Goal: Task Accomplishment & Management: Manage account settings

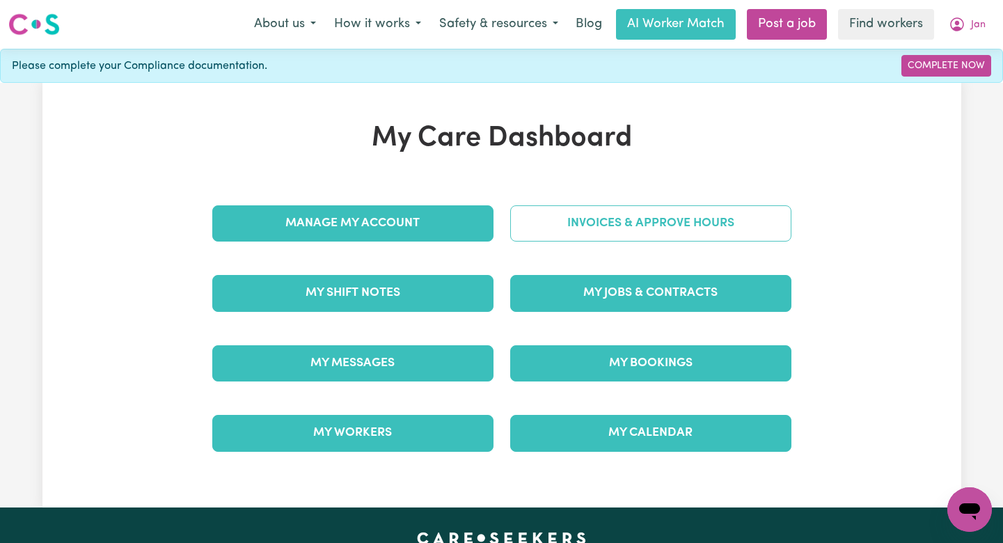
click at [686, 226] on link "Invoices & Approve Hours" at bounding box center [650, 223] width 281 height 36
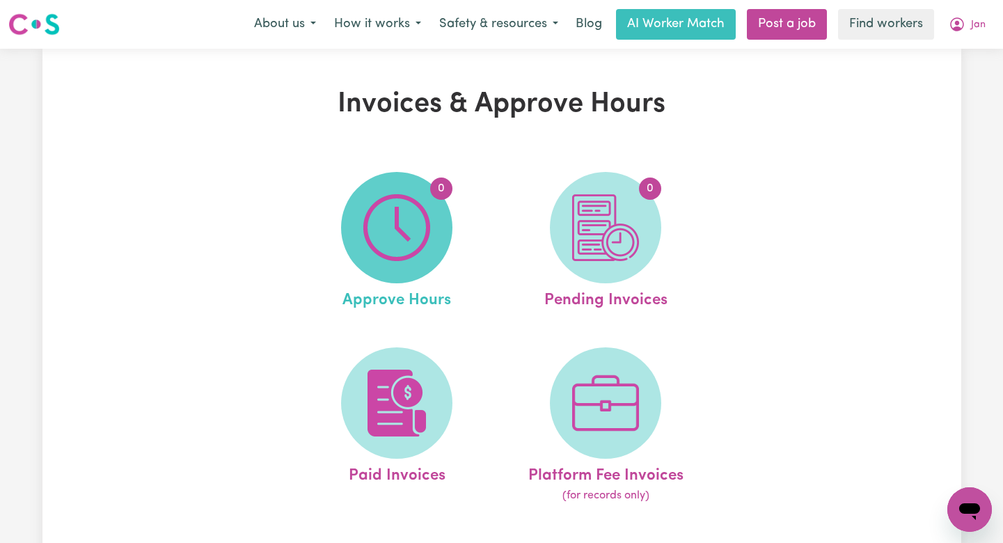
click at [385, 223] on img at bounding box center [396, 227] width 67 height 67
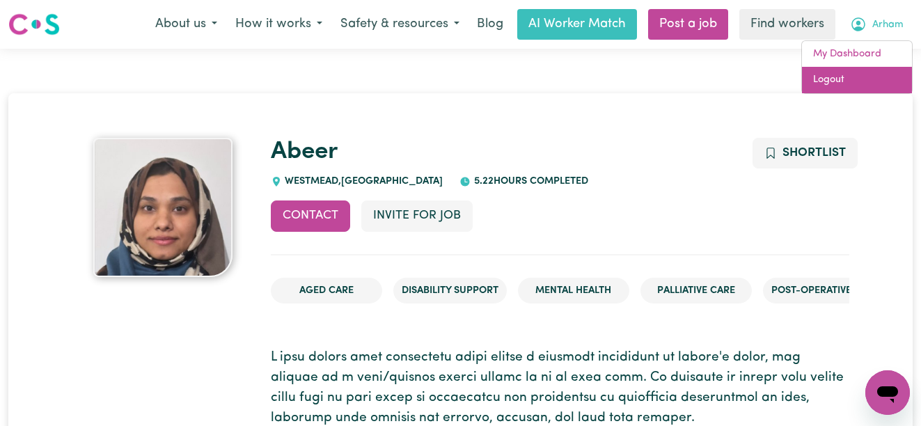
click at [850, 88] on link "Logout" at bounding box center [857, 80] width 110 height 26
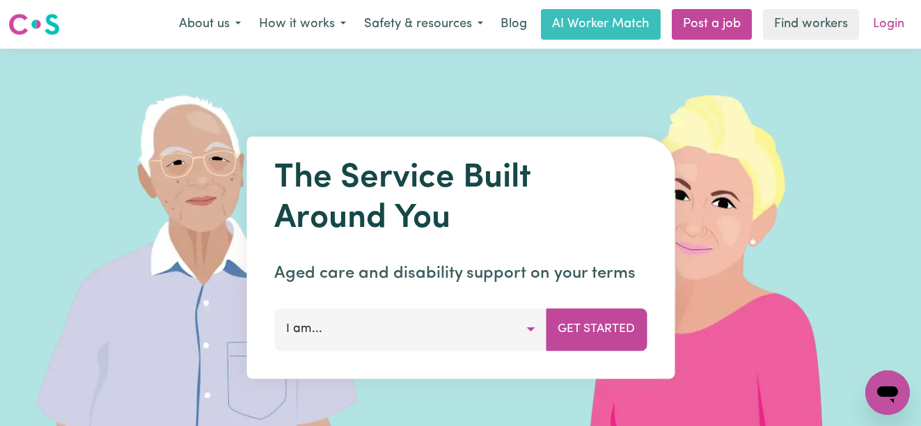
click at [888, 29] on link "Login" at bounding box center [889, 24] width 48 height 31
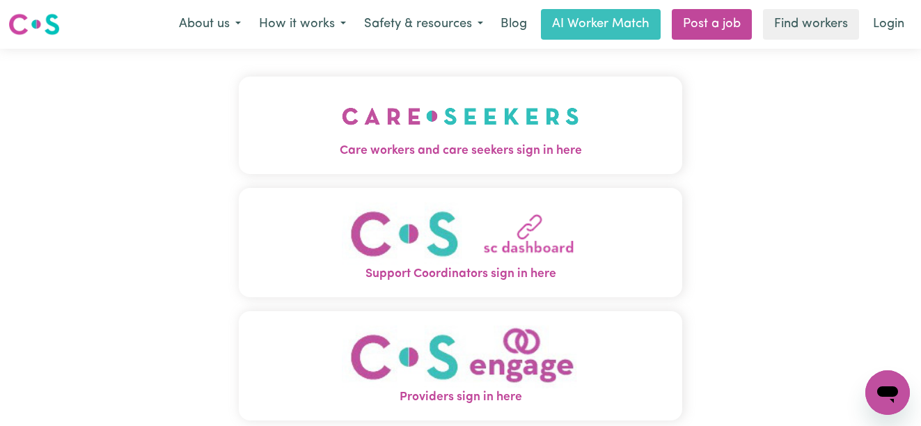
click at [510, 171] on button "Care workers and care seekers sign in here" at bounding box center [461, 125] width 444 height 97
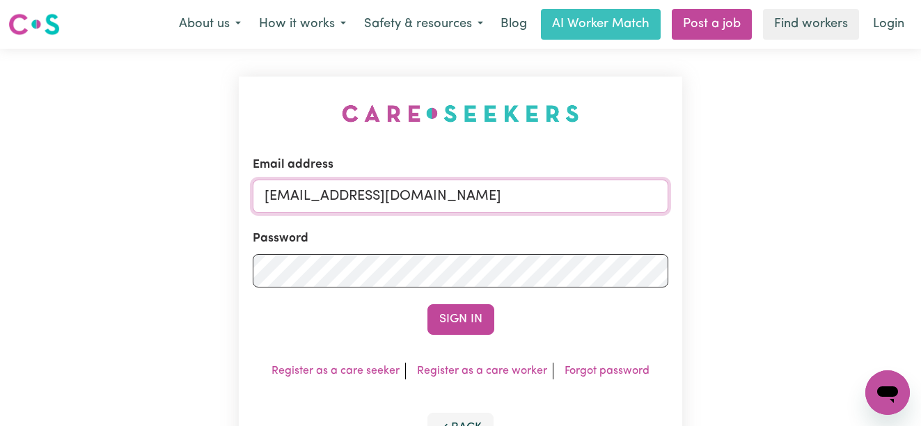
drag, startPoint x: 558, startPoint y: 196, endPoint x: 335, endPoint y: 198, distance: 223.5
click at [335, 198] on input "[EMAIL_ADDRESS][DOMAIN_NAME]" at bounding box center [461, 196] width 416 height 33
type input "[EMAIL_ADDRESS][DOMAIN_NAME]"
click at [427, 304] on button "Sign In" at bounding box center [460, 319] width 67 height 31
